Goal: Find specific page/section: Find specific page/section

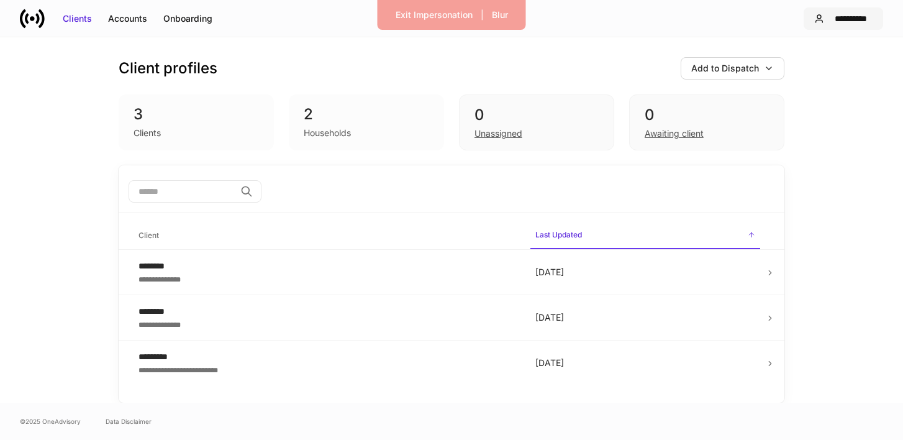
click at [860, 17] on div "**********" at bounding box center [850, 18] width 43 height 12
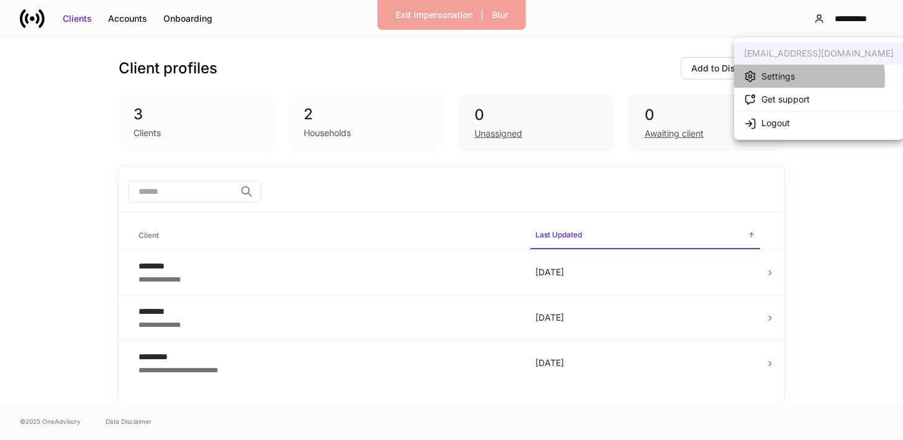
click at [801, 78] on li "Settings" at bounding box center [818, 76] width 169 height 23
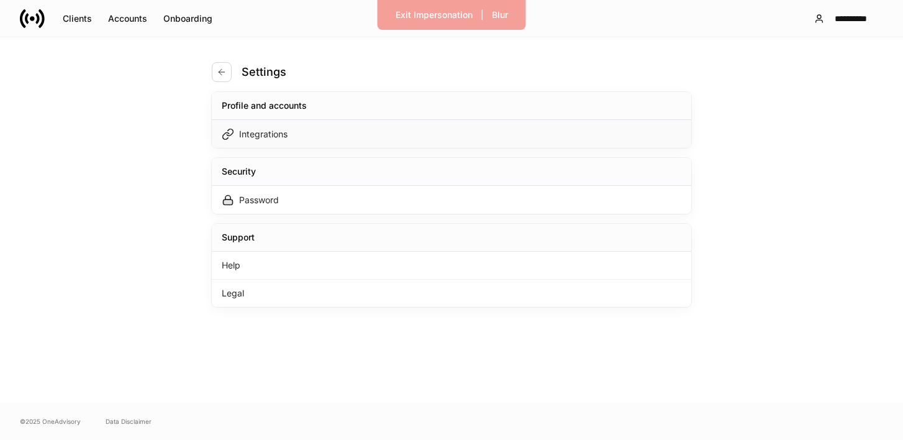
click at [464, 129] on div "Integrations" at bounding box center [451, 134] width 479 height 28
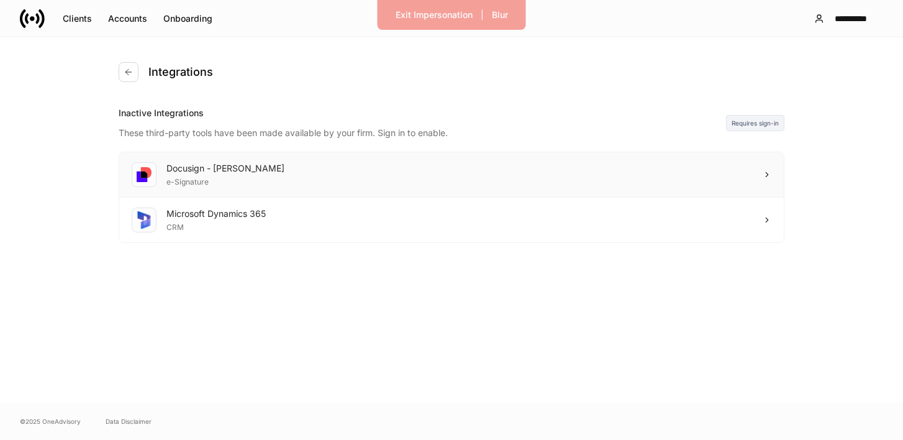
click at [685, 164] on div "Docusign - [PERSON_NAME] e-Signature" at bounding box center [451, 174] width 664 height 45
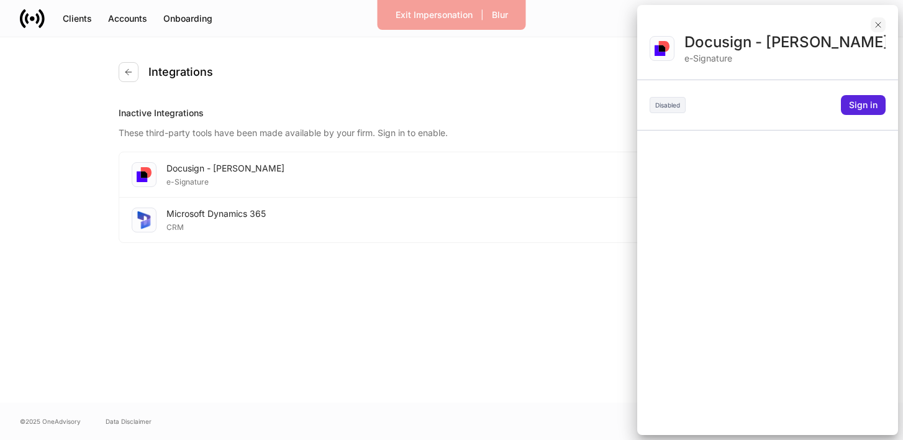
click at [881, 23] on icon "button" at bounding box center [878, 25] width 10 height 10
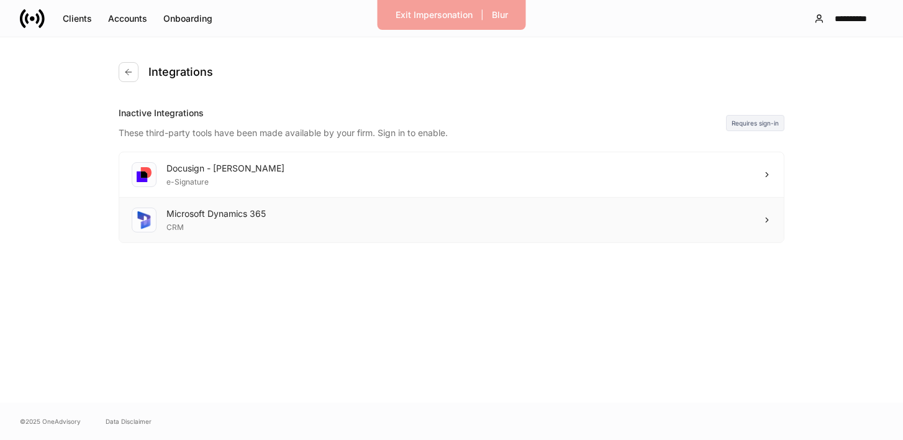
click at [663, 214] on div "Microsoft Dynamics 365 CRM" at bounding box center [451, 219] width 664 height 45
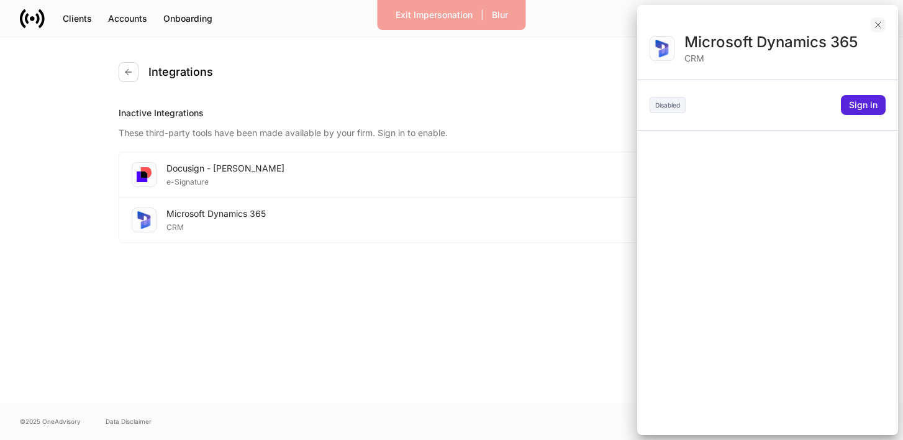
click at [875, 25] on icon "button" at bounding box center [878, 25] width 10 height 10
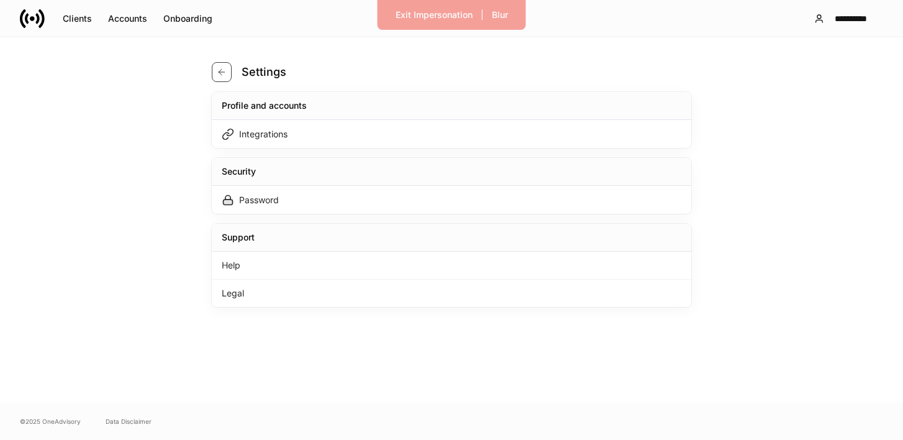
click at [218, 68] on icon "button" at bounding box center [222, 72] width 10 height 10
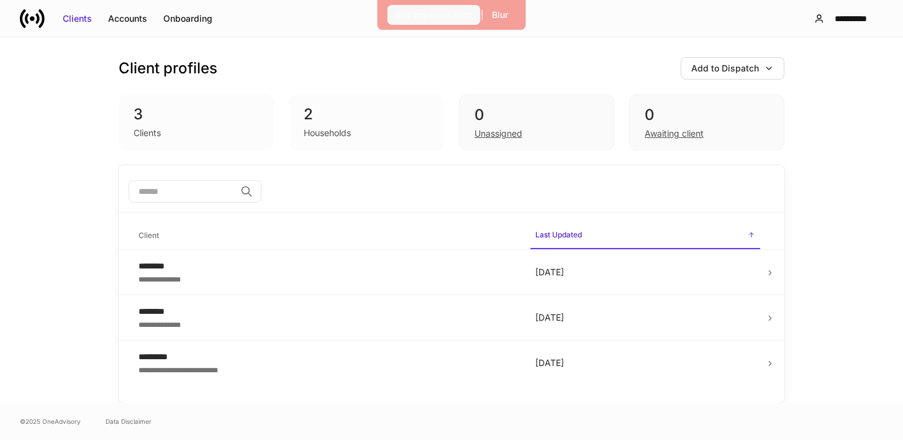
click at [454, 12] on div "Exit Impersonation" at bounding box center [433, 15] width 77 height 12
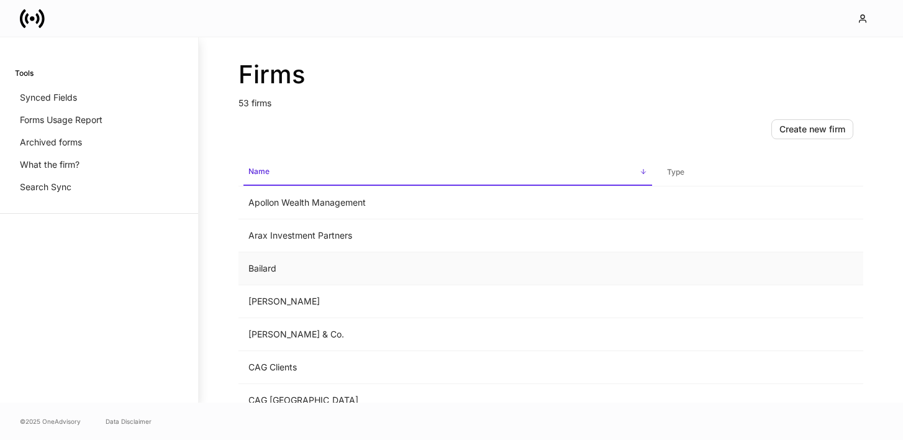
click at [358, 266] on td "Bailard" at bounding box center [447, 268] width 418 height 33
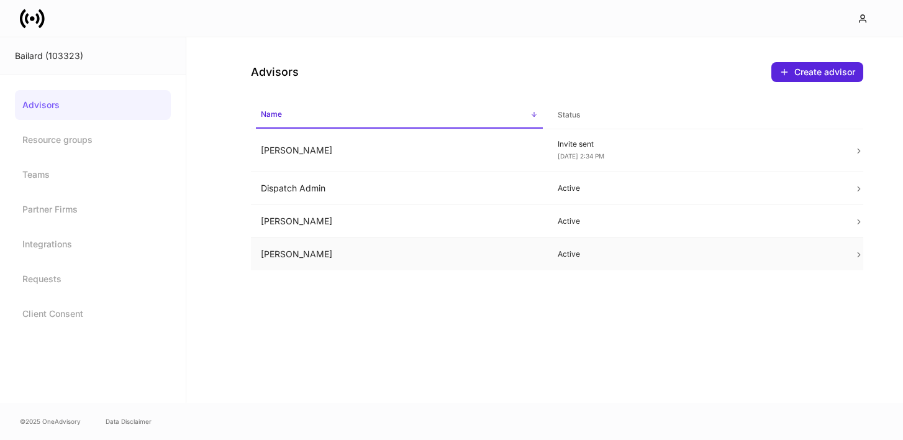
click at [654, 249] on p "Active" at bounding box center [695, 254] width 277 height 10
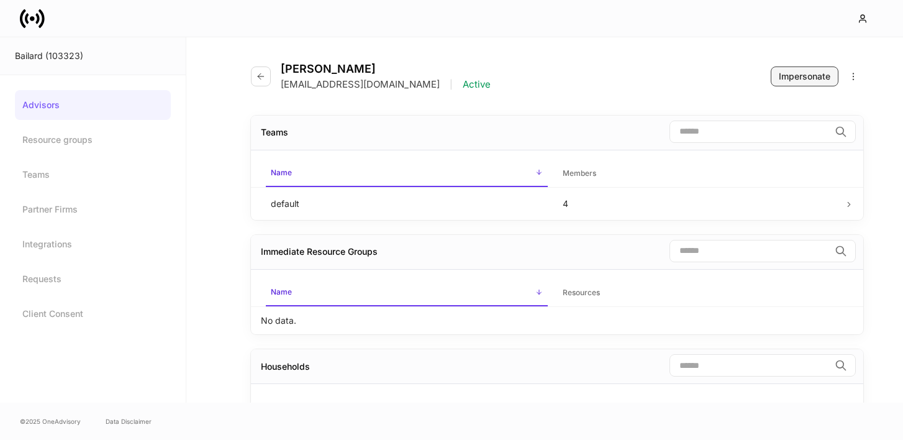
click at [826, 74] on div "Impersonate" at bounding box center [804, 76] width 52 height 12
